Goal: Information Seeking & Learning: Learn about a topic

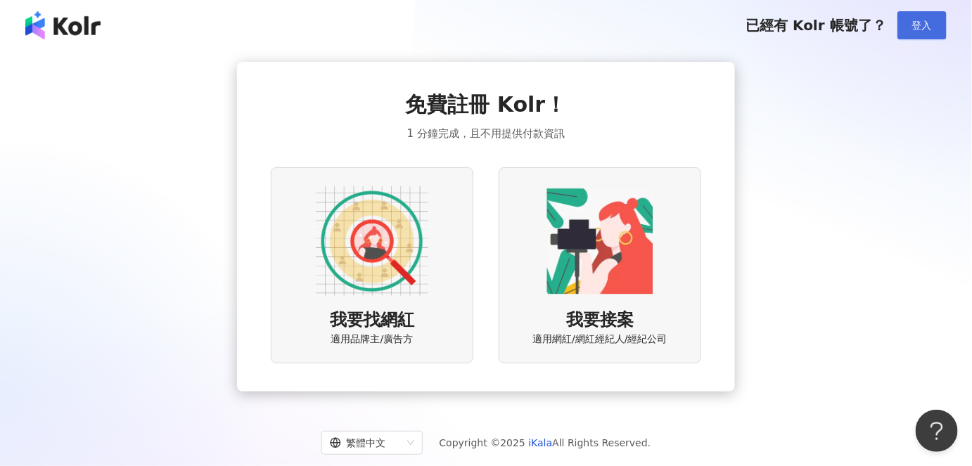
click at [913, 27] on span "登入" at bounding box center [922, 25] width 20 height 11
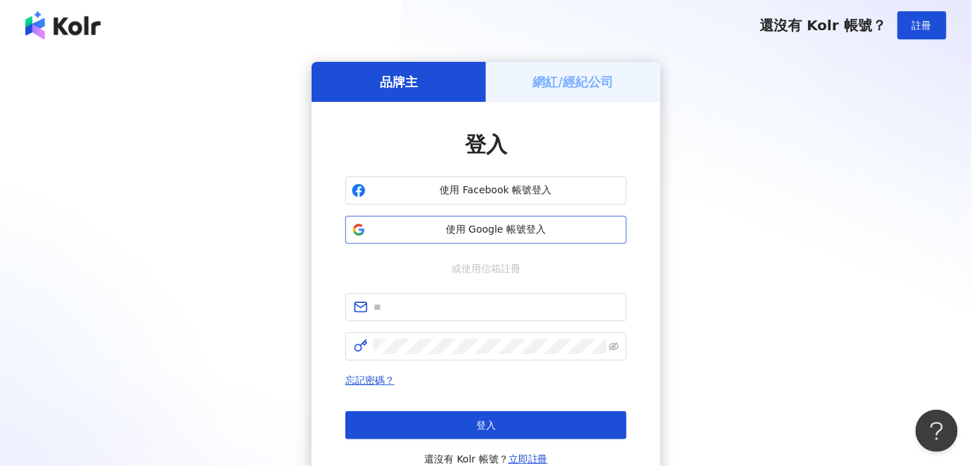
click at [485, 243] on div "使用 Google 帳號登入" at bounding box center [485, 230] width 281 height 28
click at [482, 229] on span "使用 Google 帳號登入" at bounding box center [495, 230] width 249 height 14
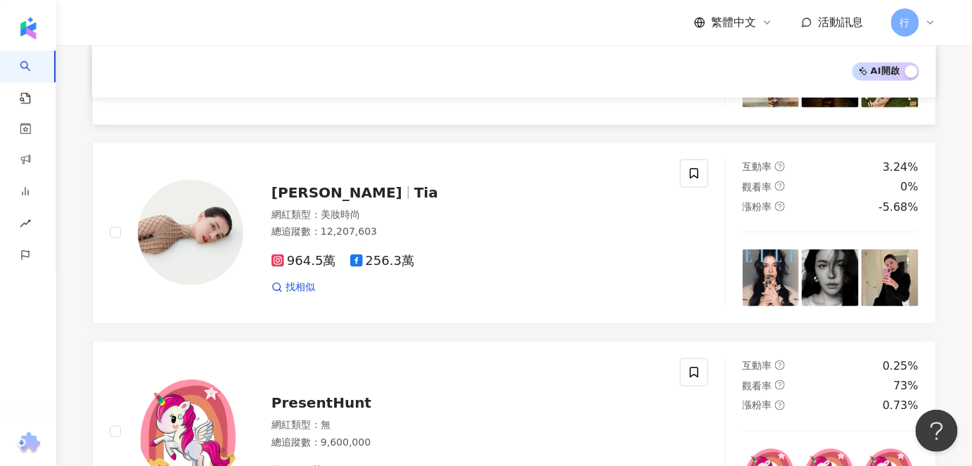
scroll to position [511, 0]
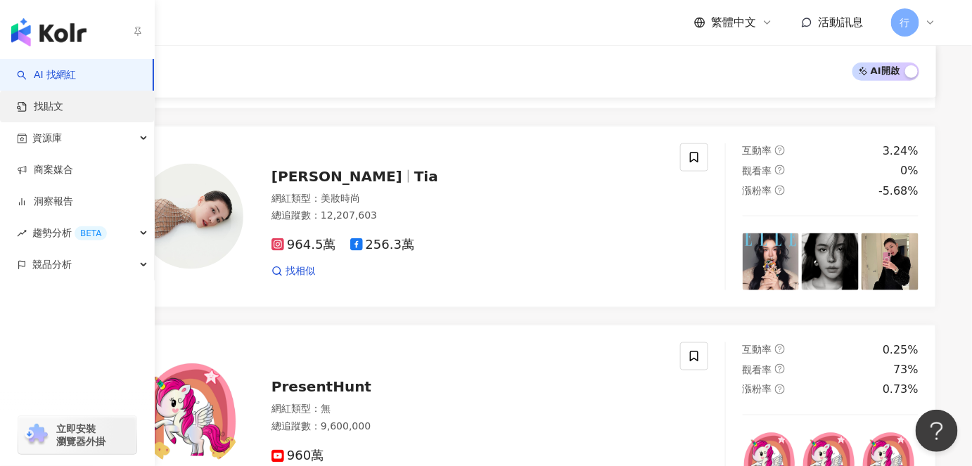
click at [62, 108] on link "找貼文" at bounding box center [40, 107] width 46 height 14
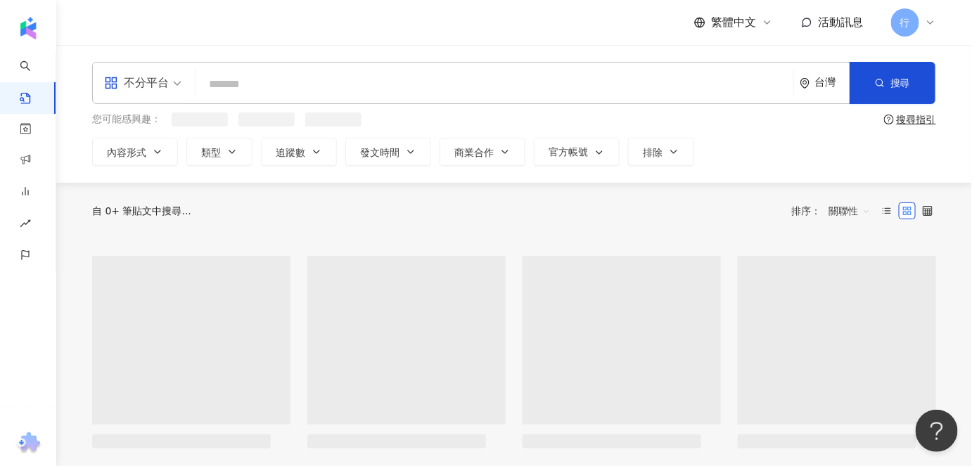
click at [268, 84] on input "search" at bounding box center [494, 84] width 587 height 30
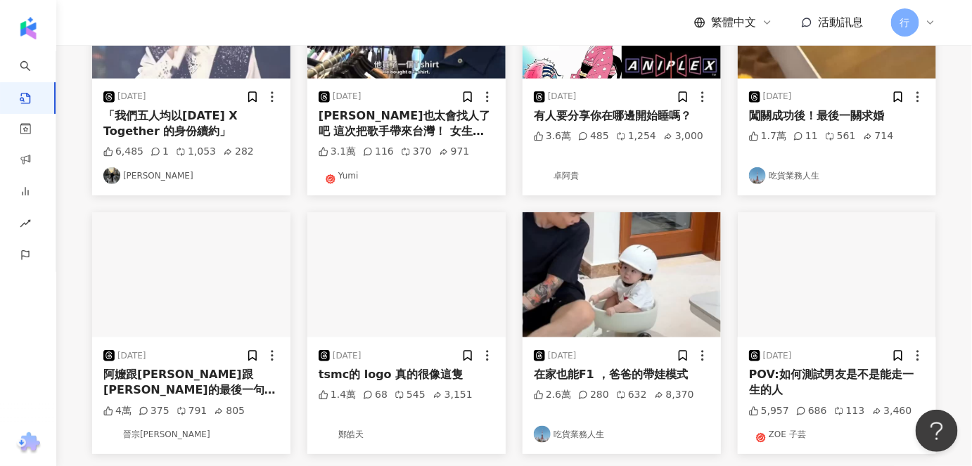
scroll to position [319, 0]
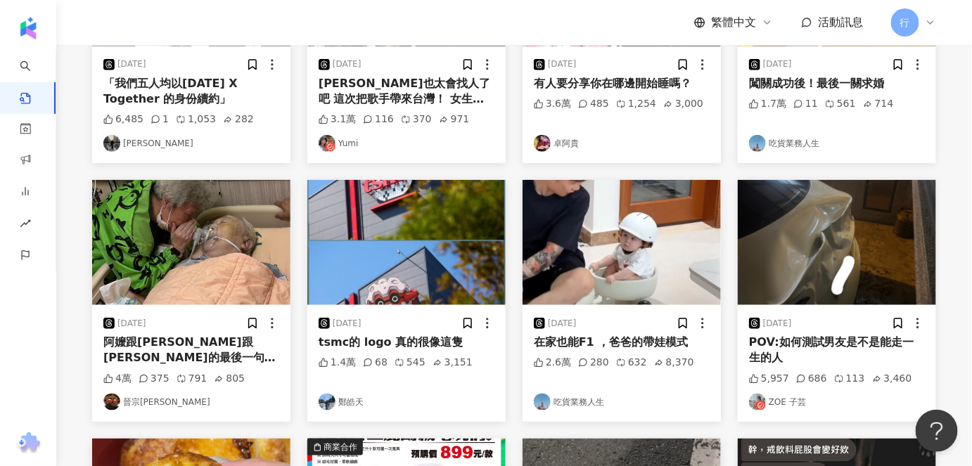
click at [173, 361] on div "阿嬤跟剛剛跟阿公說的最後一句話 ：我會愛你一輩子 . . 阿公畢業快樂🎓 我以後還要當你的孫子ㄛ 你是最棒的阿公↖(^ω^)↗" at bounding box center [191, 351] width 176 height 32
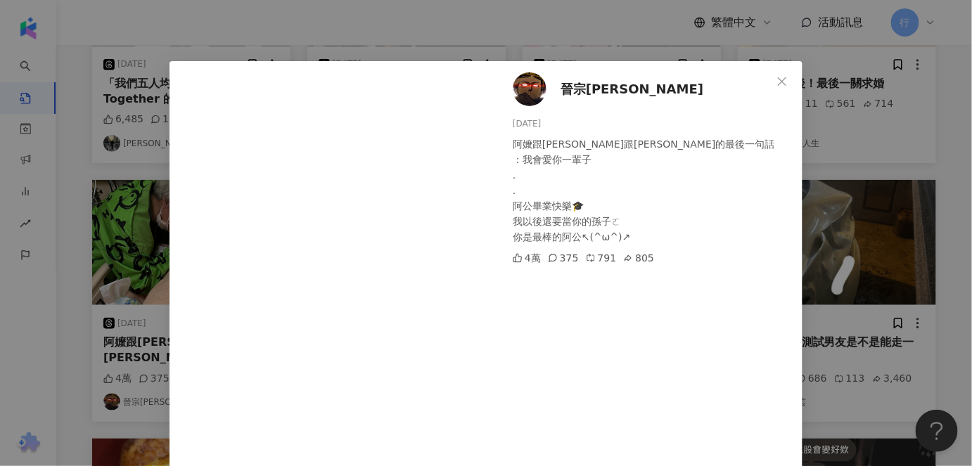
scroll to position [0, 0]
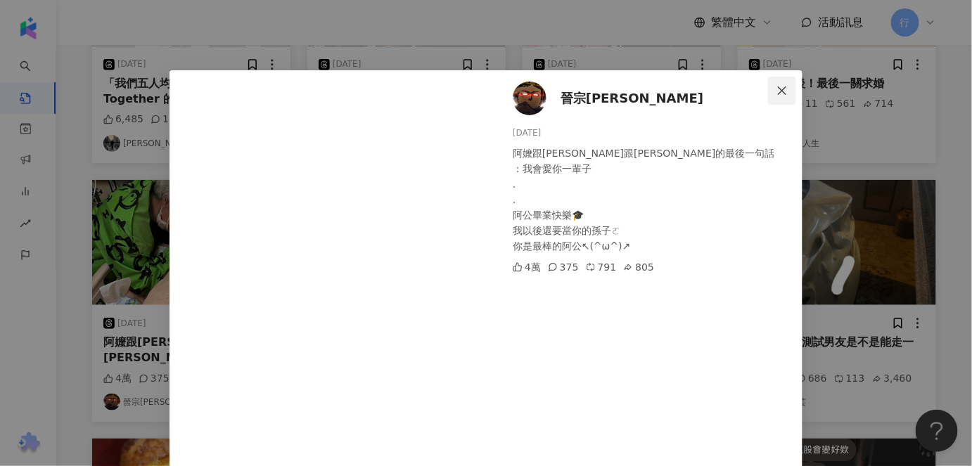
click at [780, 89] on icon "close" at bounding box center [782, 90] width 11 height 11
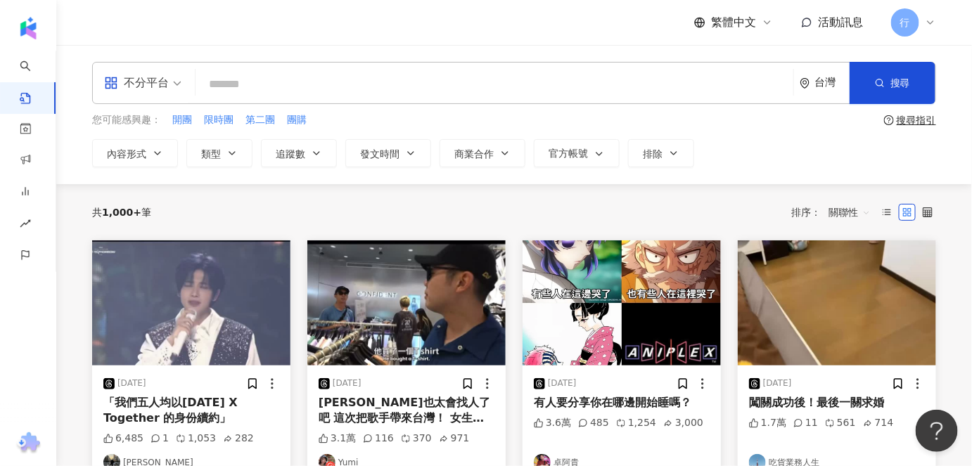
click at [284, 89] on input "search" at bounding box center [494, 84] width 587 height 30
click at [259, 120] on span "第二團" at bounding box center [261, 120] width 30 height 14
type input "***"
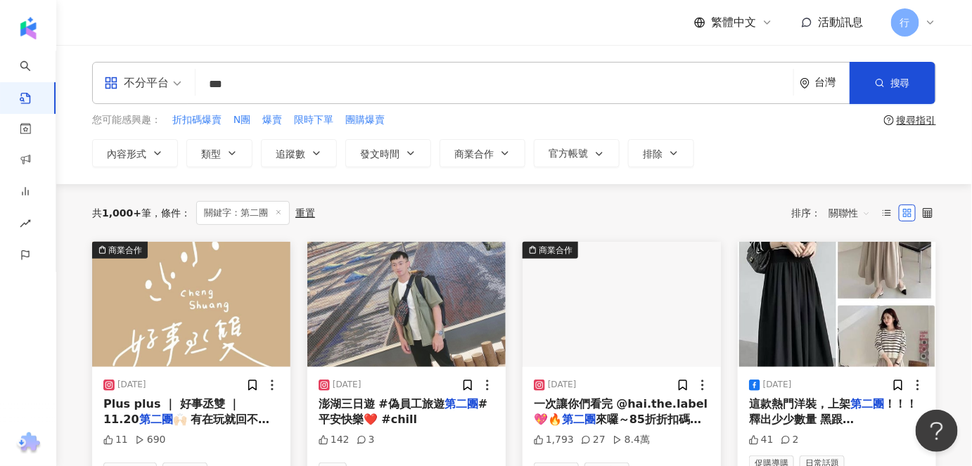
scroll to position [255, 0]
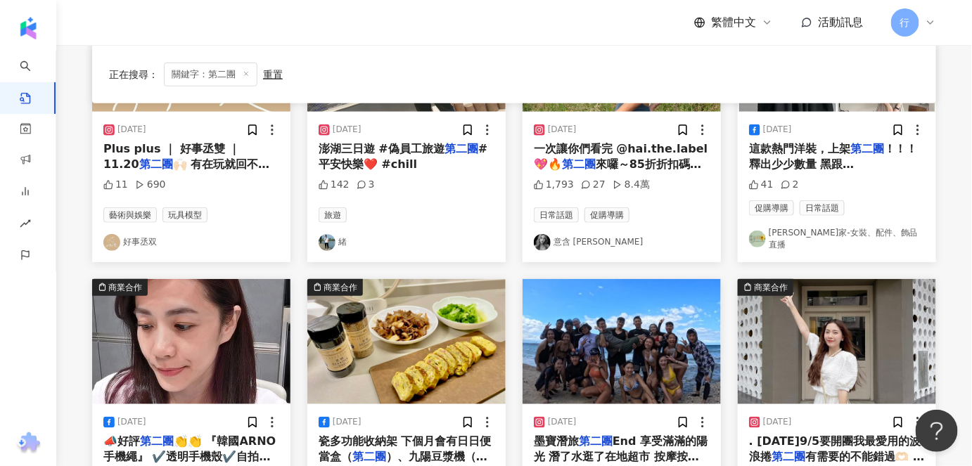
click at [183, 151] on span "Plus plus ｜ 好事丞雙 ｜ 11.20" at bounding box center [171, 156] width 136 height 29
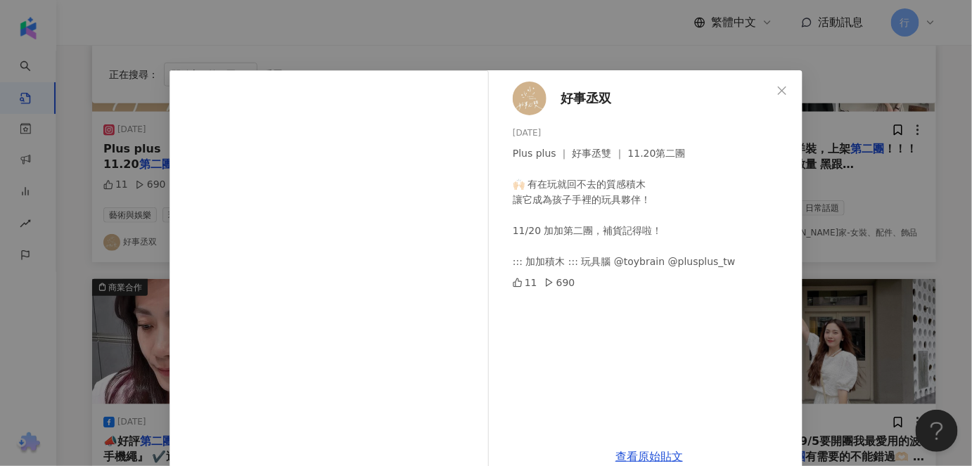
click at [574, 97] on span "好事丞双" at bounding box center [586, 99] width 51 height 20
click at [778, 90] on icon "close" at bounding box center [782, 90] width 8 height 8
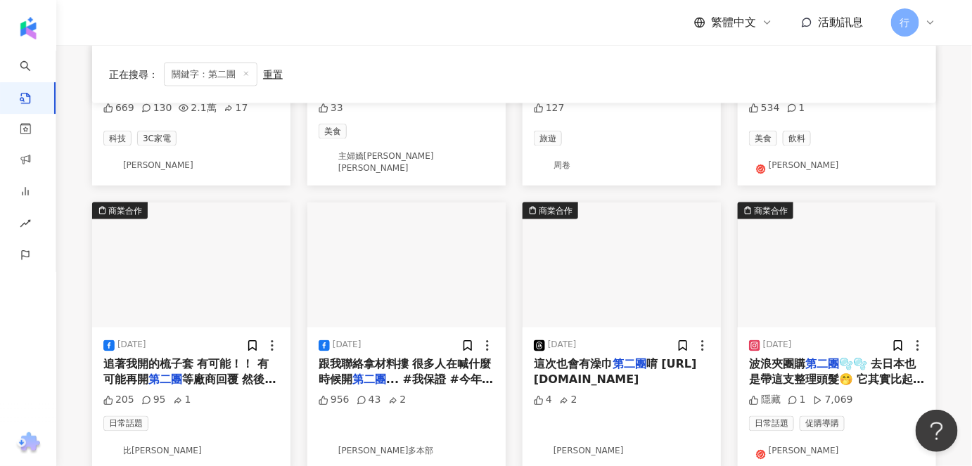
scroll to position [704, 0]
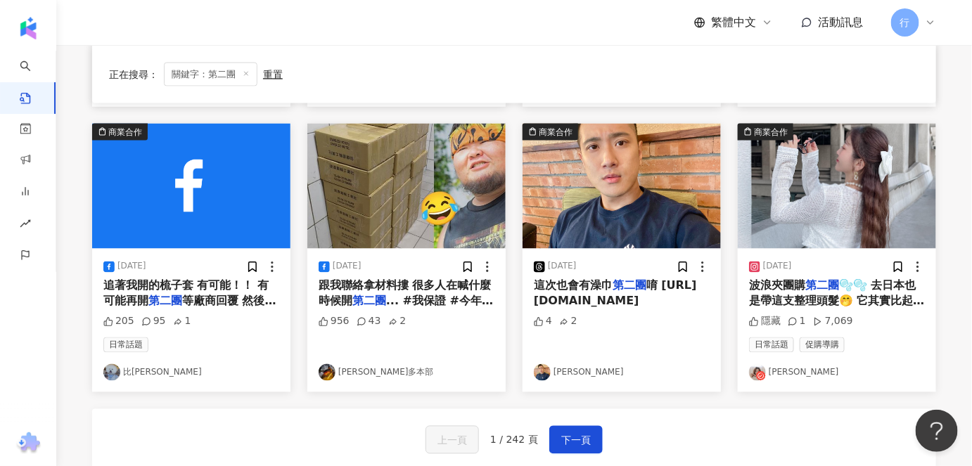
click at [777, 279] on span "波浪夾團購" at bounding box center [777, 285] width 56 height 13
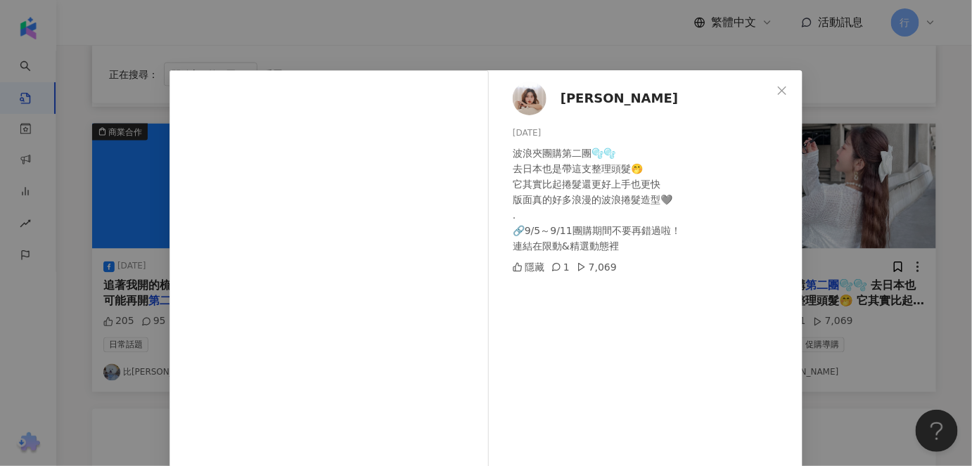
click at [568, 100] on span "媛媛" at bounding box center [619, 99] width 117 height 20
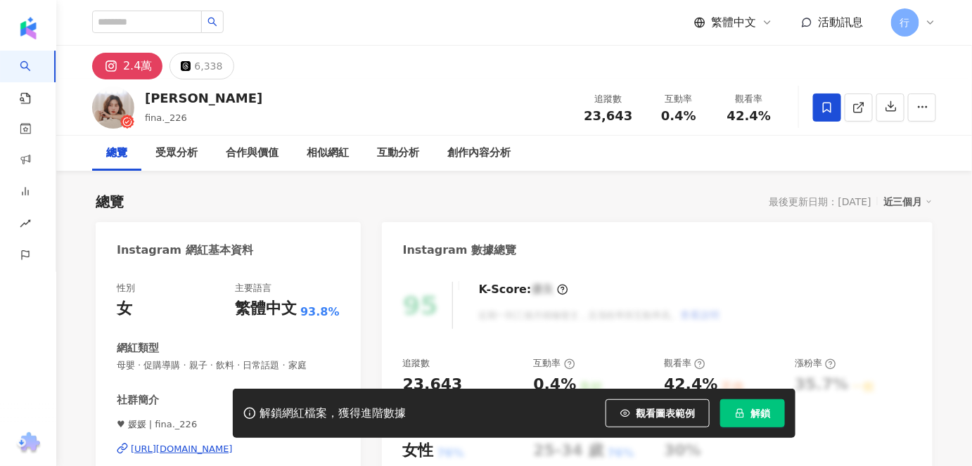
click at [831, 101] on icon at bounding box center [827, 107] width 13 height 13
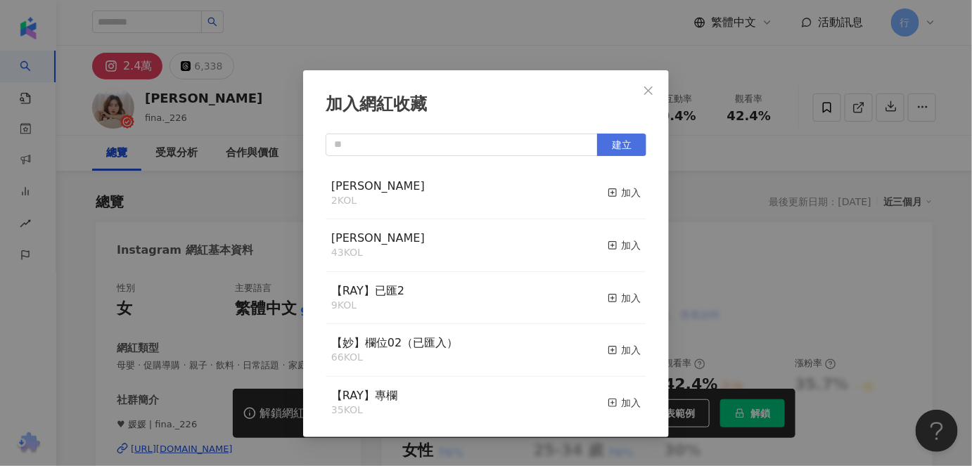
click at [612, 144] on span "建立" at bounding box center [622, 144] width 20 height 11
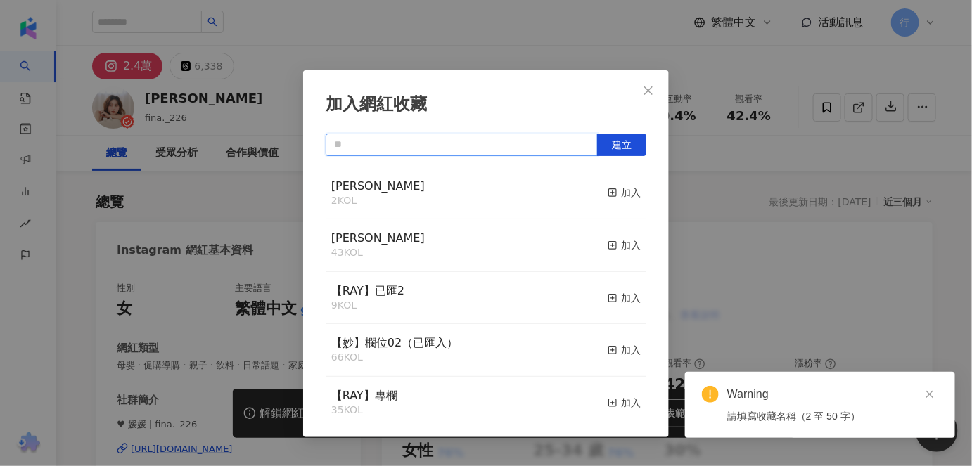
click at [454, 143] on input "text" at bounding box center [462, 145] width 272 height 23
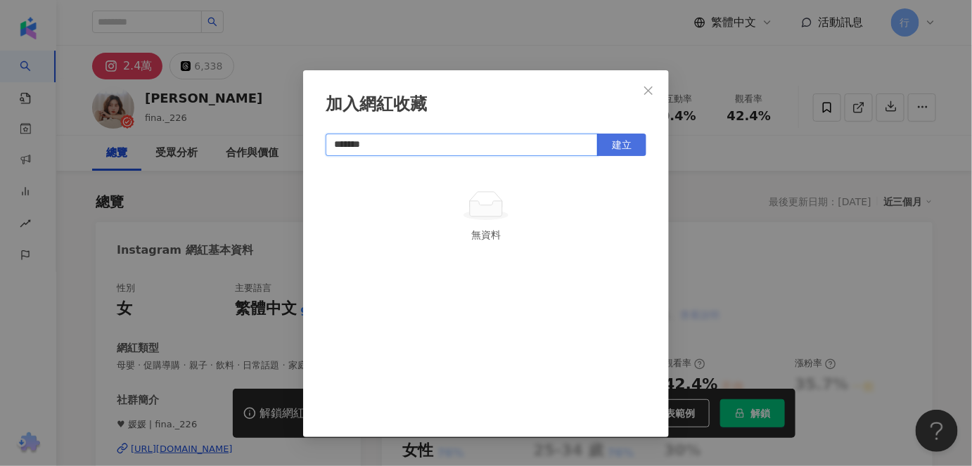
click at [628, 149] on span "建立" at bounding box center [622, 144] width 20 height 11
type input "*******"
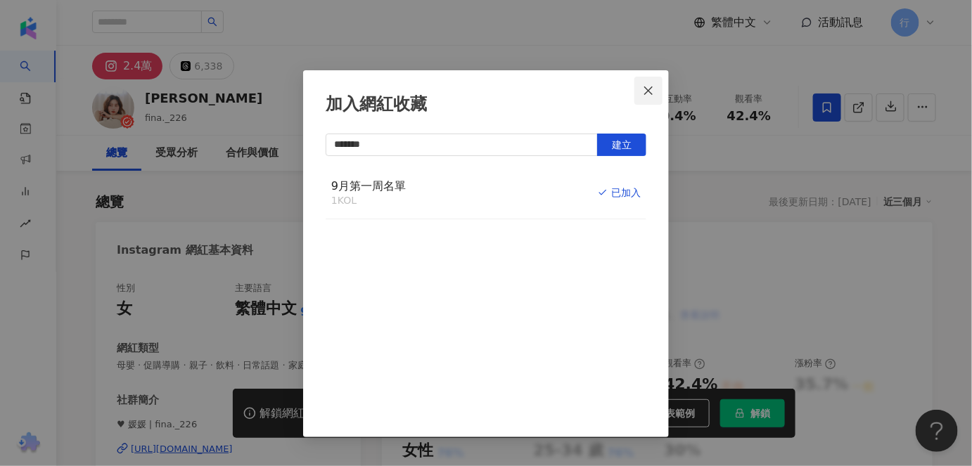
click at [651, 93] on icon "close" at bounding box center [648, 90] width 11 height 11
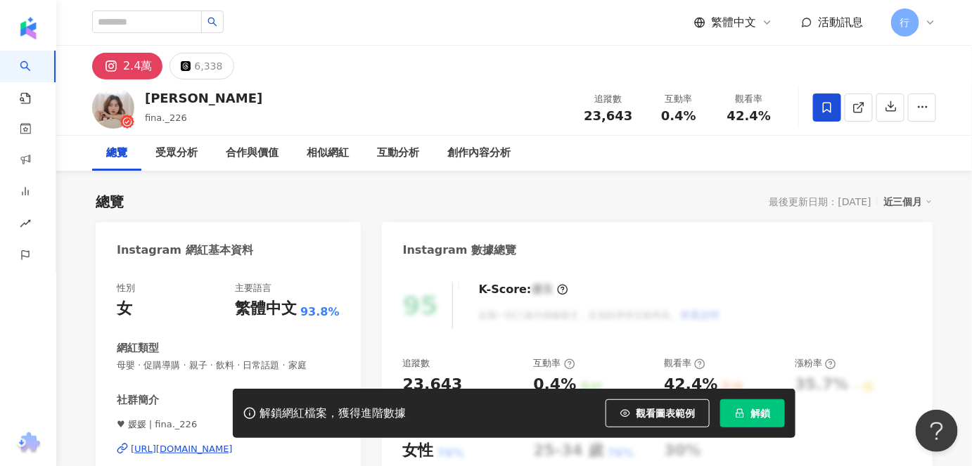
click at [338, 165] on div "相似網紅" at bounding box center [328, 153] width 70 height 35
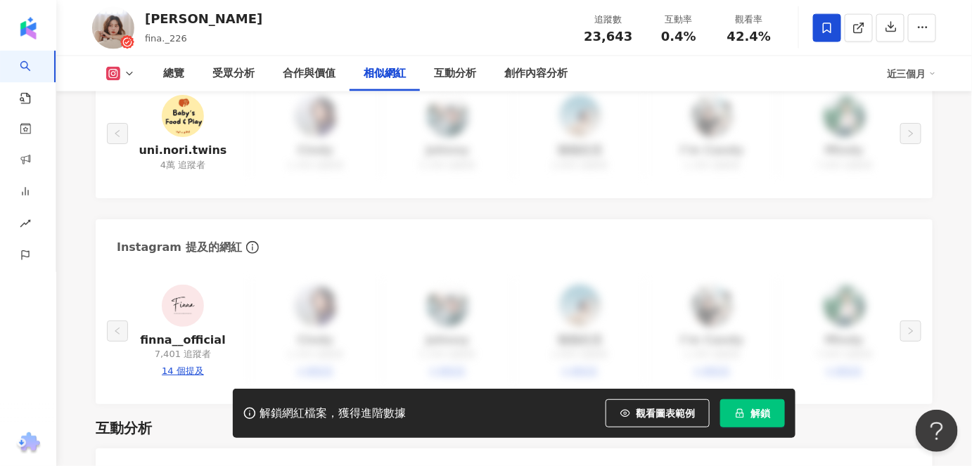
scroll to position [2288, 0]
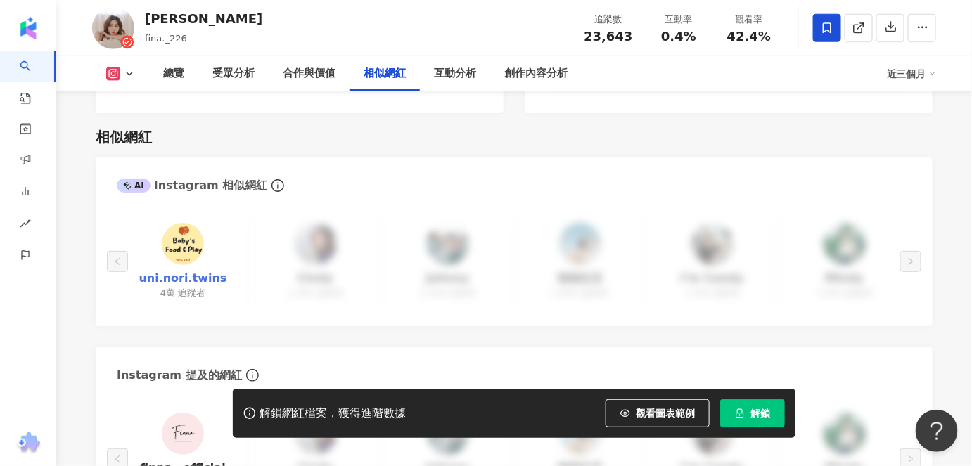
click at [186, 271] on link "uni.nori.twins" at bounding box center [183, 278] width 88 height 15
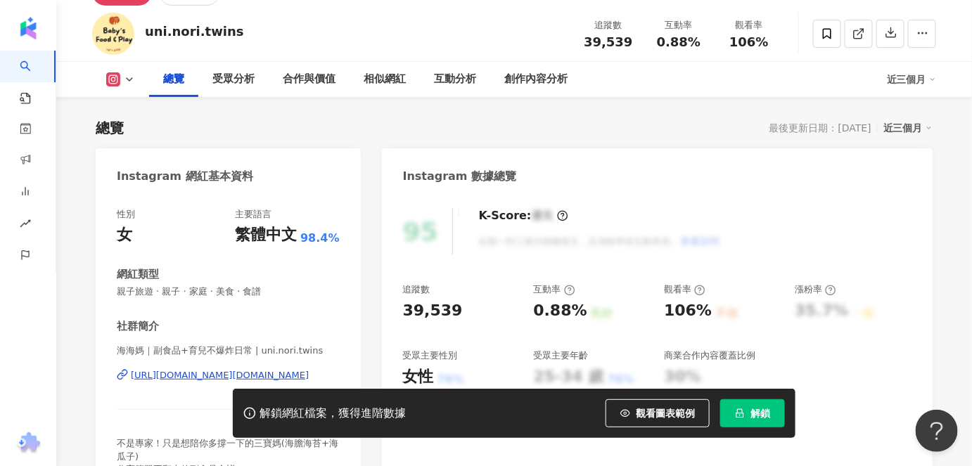
scroll to position [63, 0]
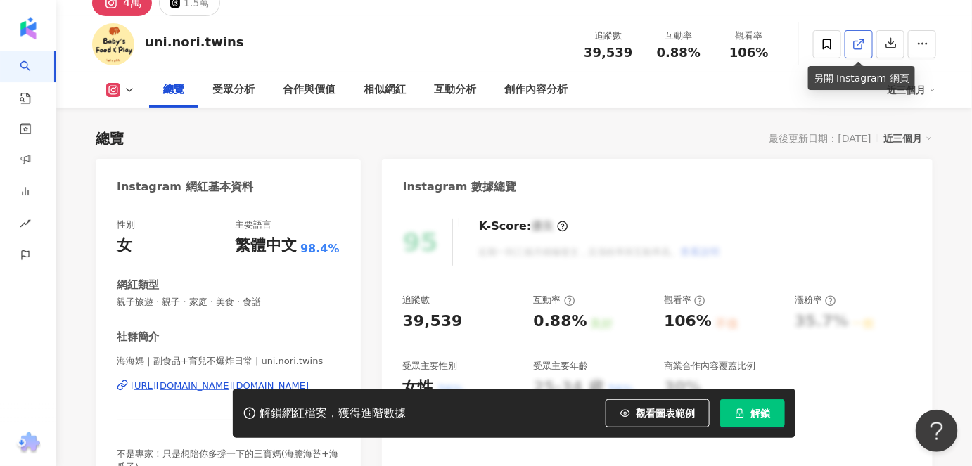
click at [853, 45] on icon at bounding box center [859, 44] width 13 height 13
click at [824, 48] on icon at bounding box center [827, 44] width 8 height 11
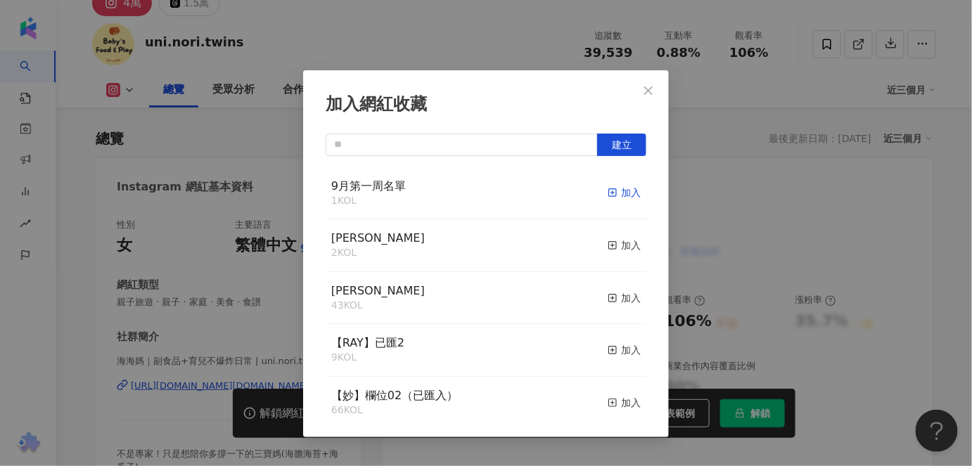
click at [619, 195] on div "加入" at bounding box center [624, 192] width 33 height 15
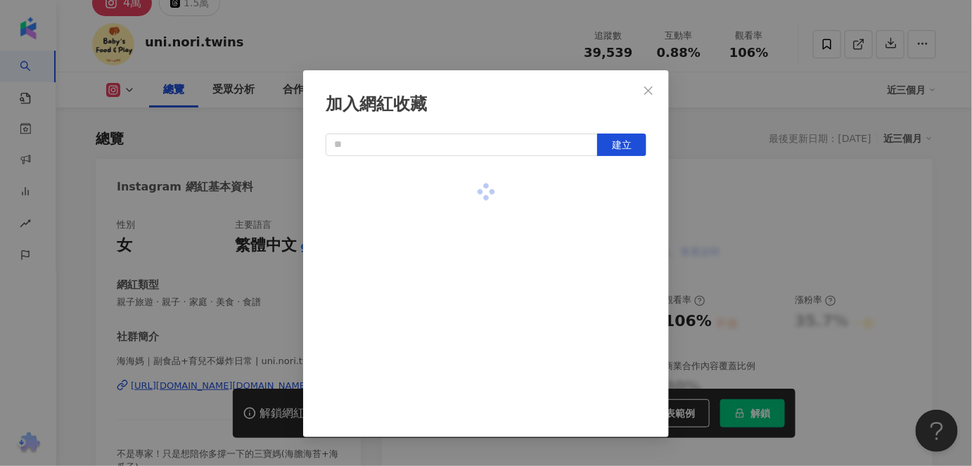
scroll to position [79, 0]
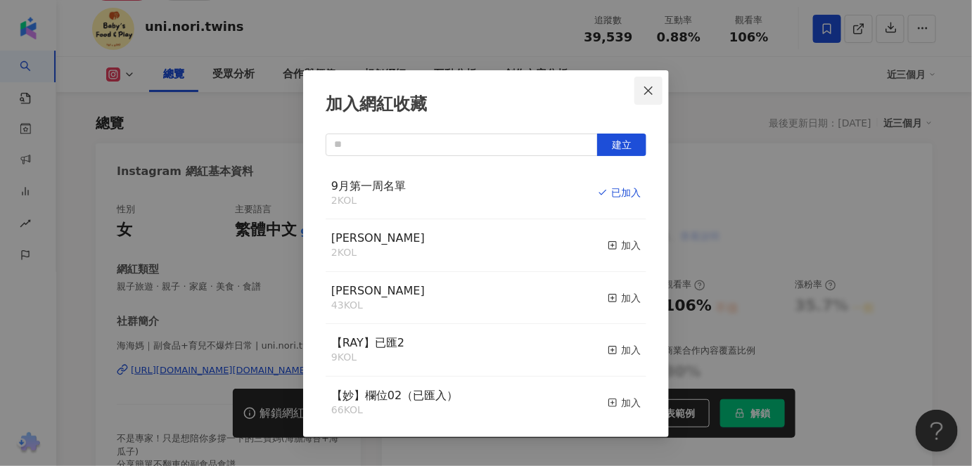
click at [651, 92] on icon "close" at bounding box center [648, 90] width 8 height 8
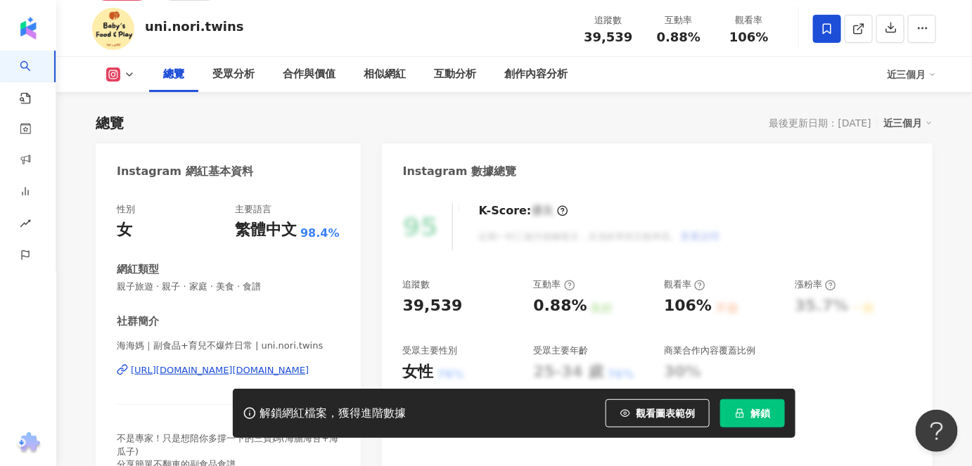
scroll to position [63, 0]
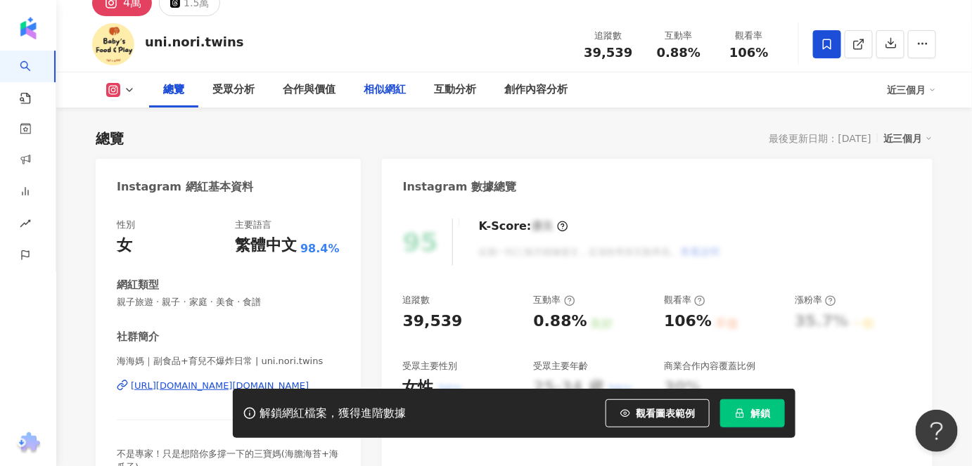
click at [381, 88] on div "相似網紅" at bounding box center [385, 90] width 42 height 17
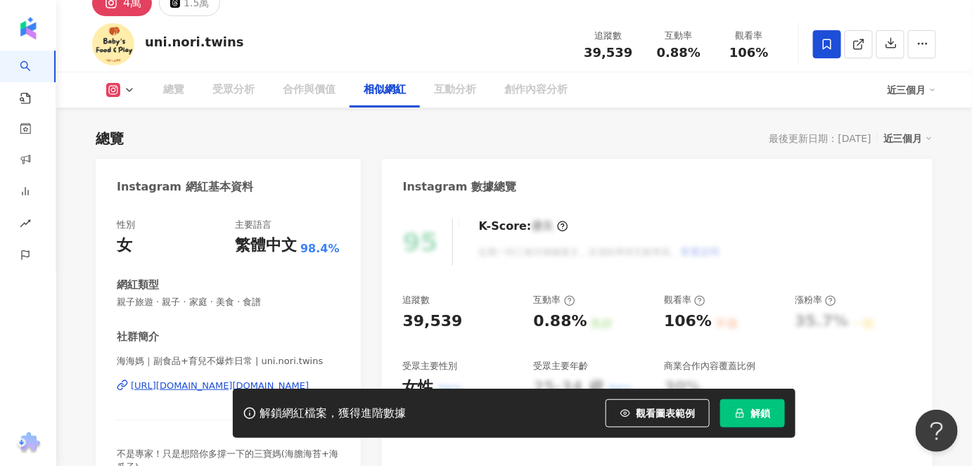
scroll to position [2288, 0]
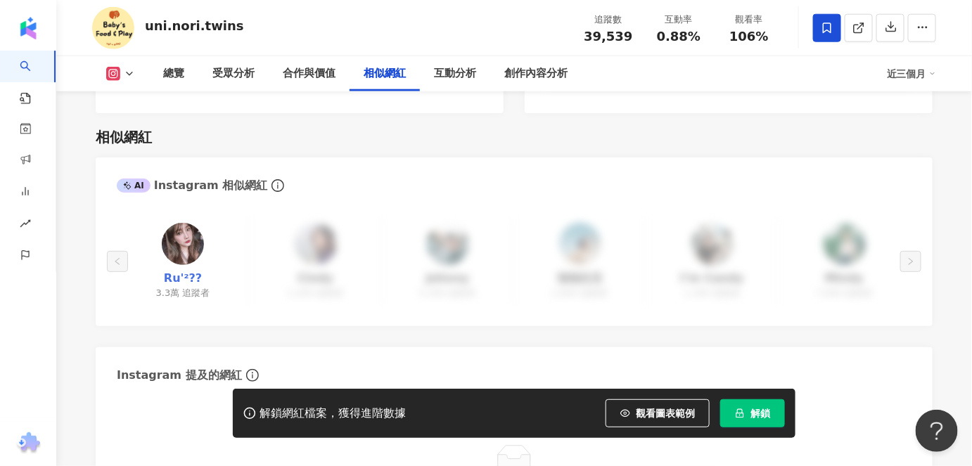
click at [176, 271] on link "Ru'²??" at bounding box center [183, 278] width 38 height 15
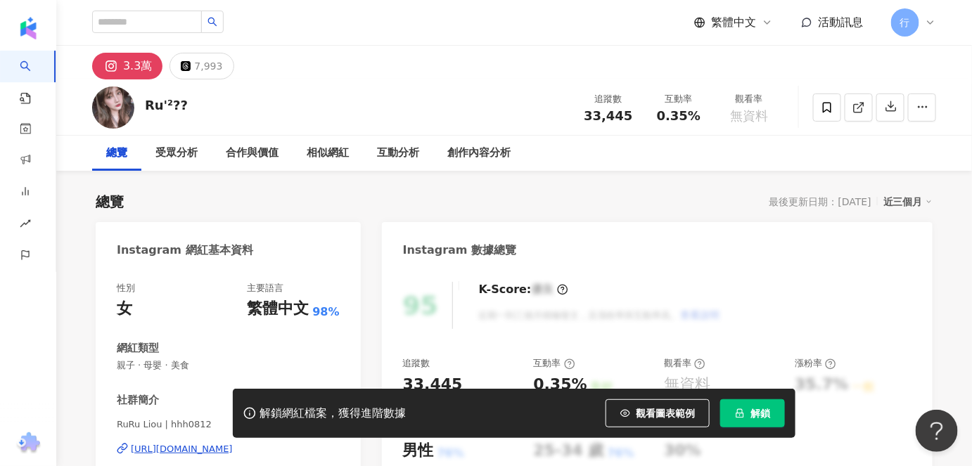
click at [594, 282] on div "K-Score : 優良 近期一到三個月積極發文，且漲粉率與互動率高。 查看說明" at bounding box center [593, 305] width 256 height 47
